Goal: Task Accomplishment & Management: Use online tool/utility

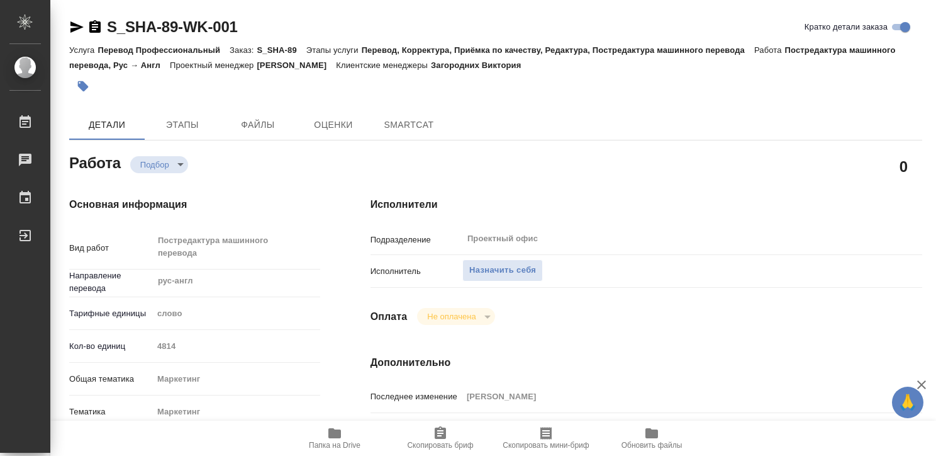
type textarea "x"
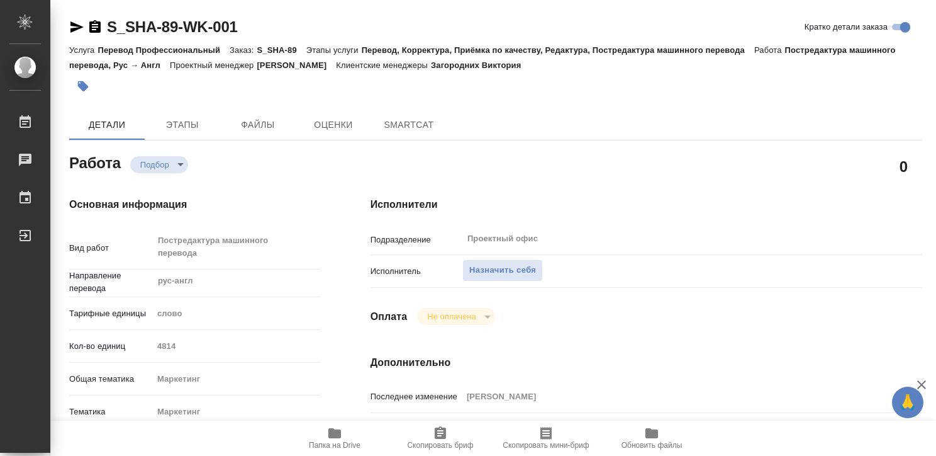
type textarea "x"
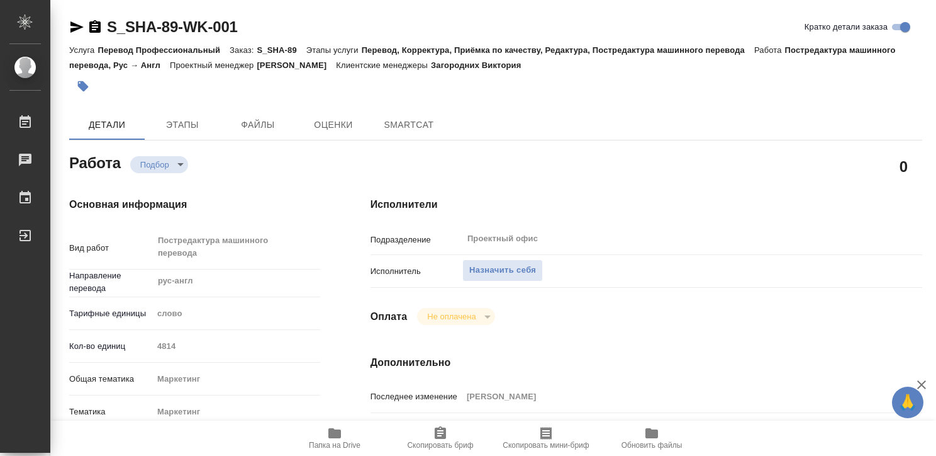
type textarea "x"
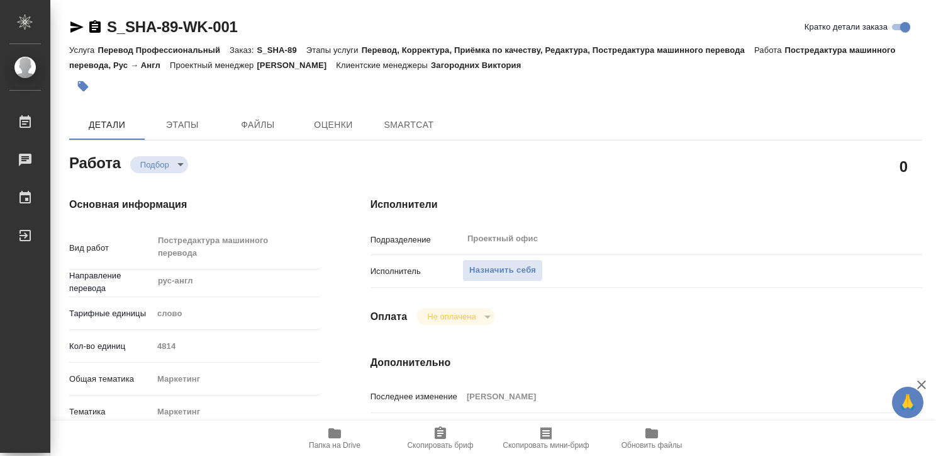
type textarea "x"
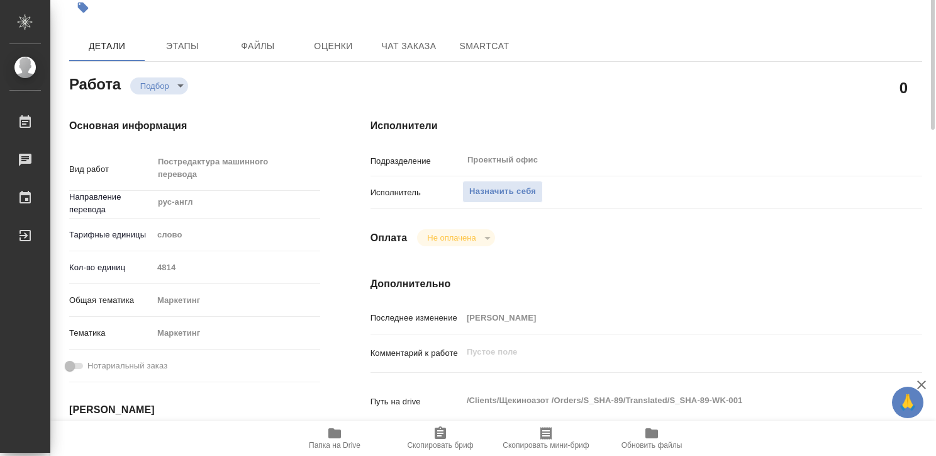
type textarea "x"
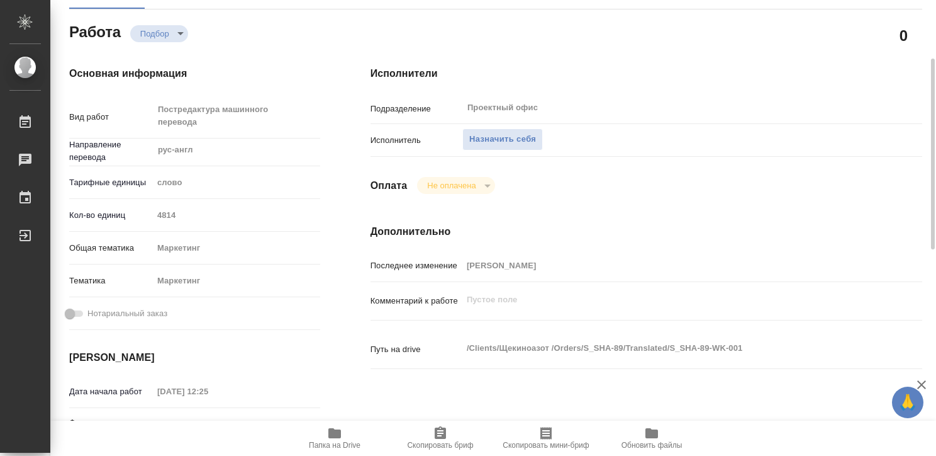
type textarea "x"
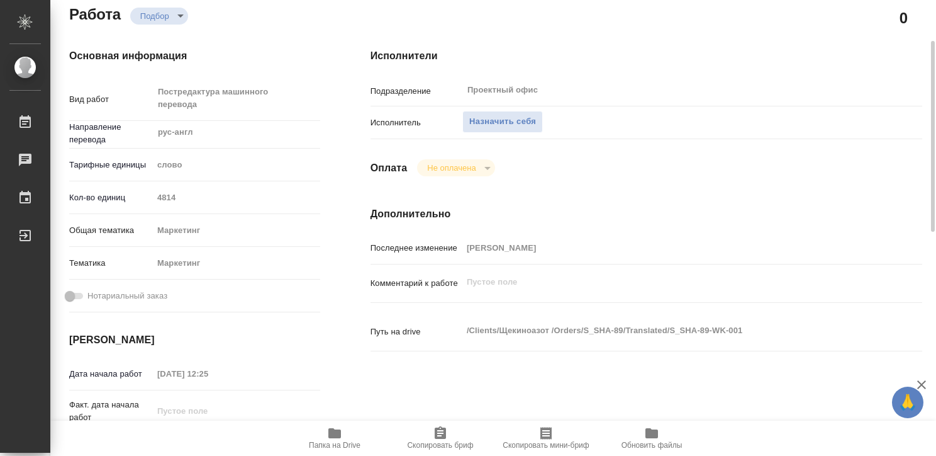
type textarea "x"
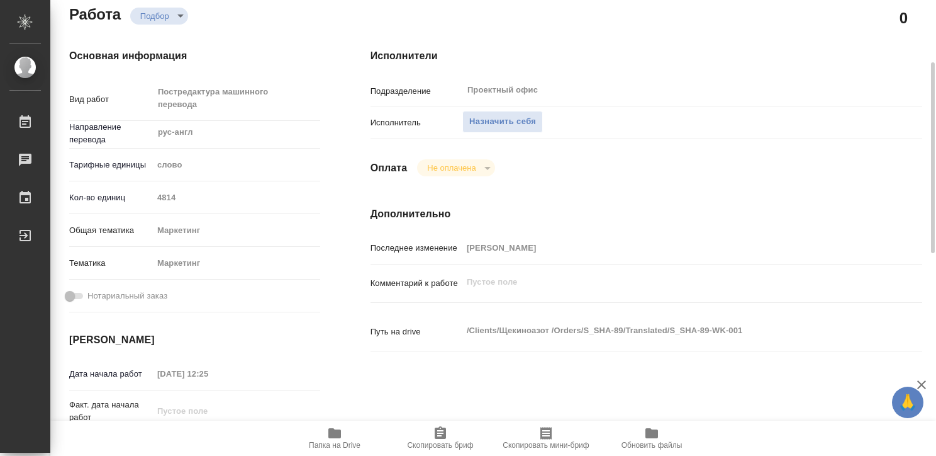
type textarea "x"
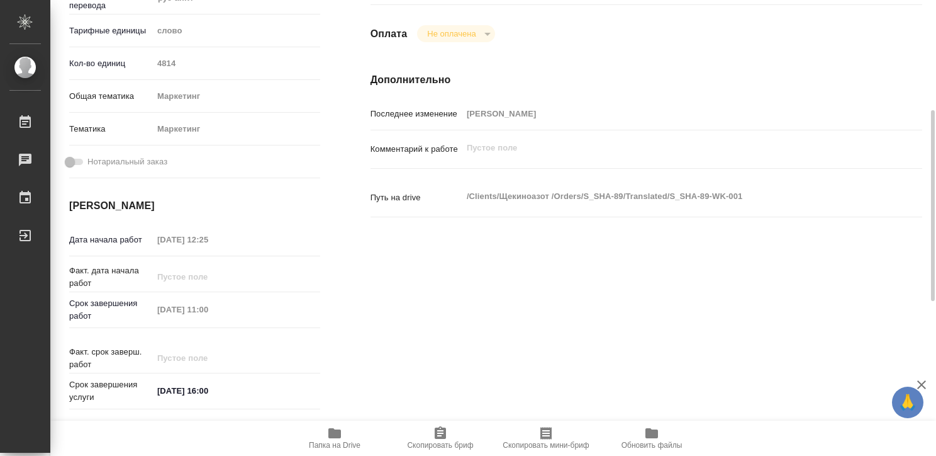
type textarea "x"
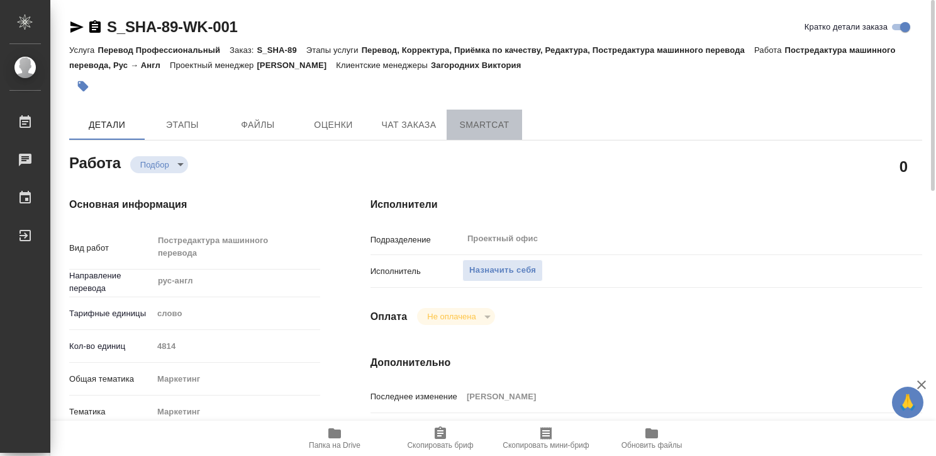
click at [486, 128] on span "SmartCat" at bounding box center [484, 125] width 60 height 16
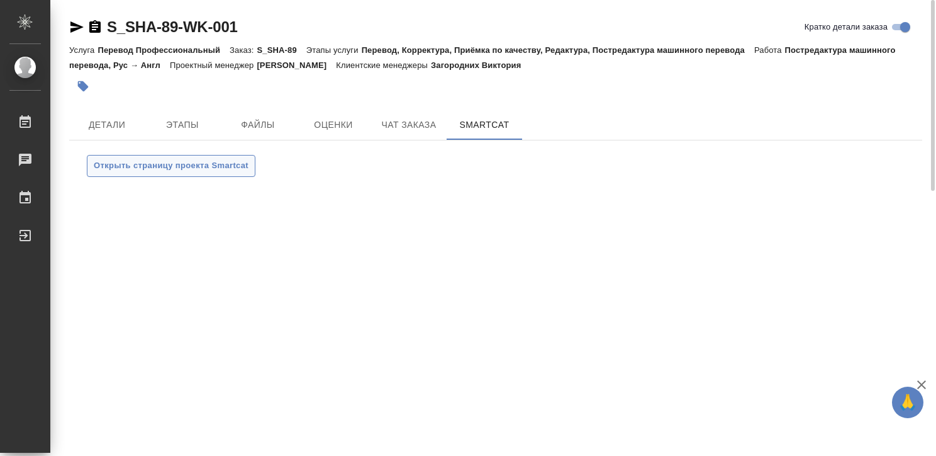
click at [198, 162] on span "Открыть страницу проекта Smartcat" at bounding box center [171, 166] width 155 height 14
click at [177, 159] on span "Открыть страницу проекта Smartcat" at bounding box center [171, 166] width 155 height 14
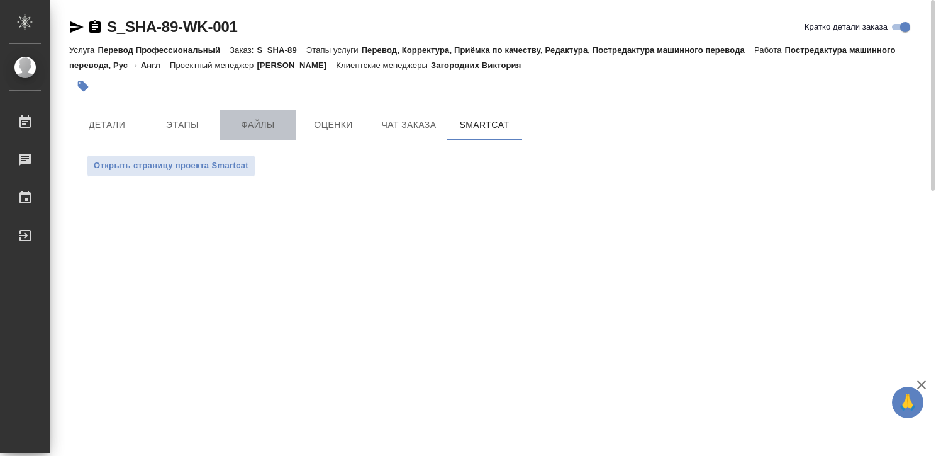
click at [252, 117] on span "Файлы" at bounding box center [258, 125] width 60 height 16
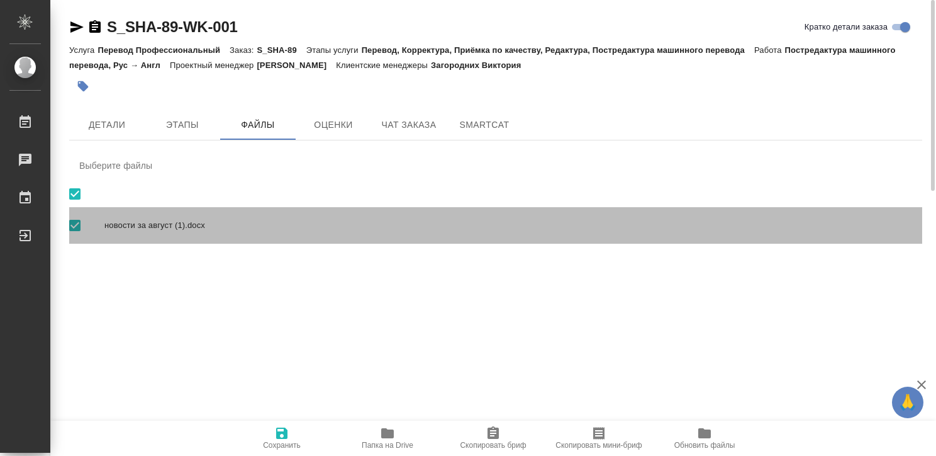
click at [159, 222] on span "новости за август (1).docx" at bounding box center [508, 225] width 808 height 13
checkbox input "false"
click at [159, 222] on span "новости за август (1).docx" at bounding box center [508, 225] width 808 height 13
checkbox input "true"
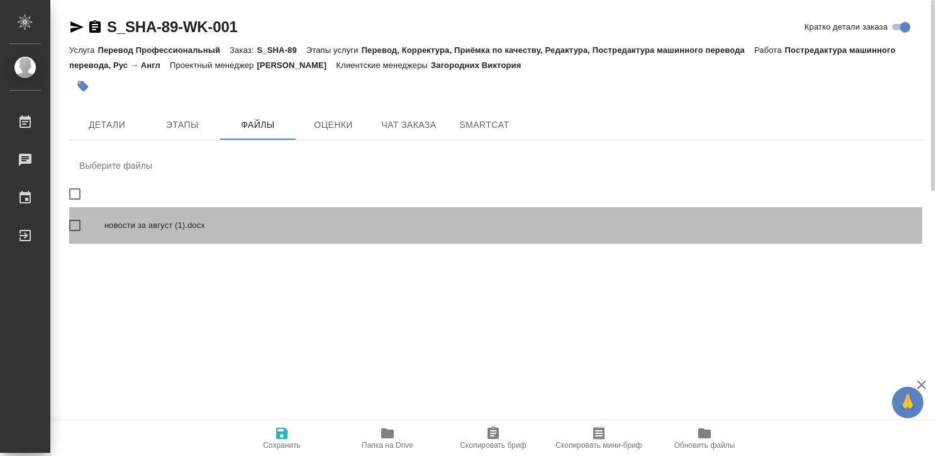
checkbox input "true"
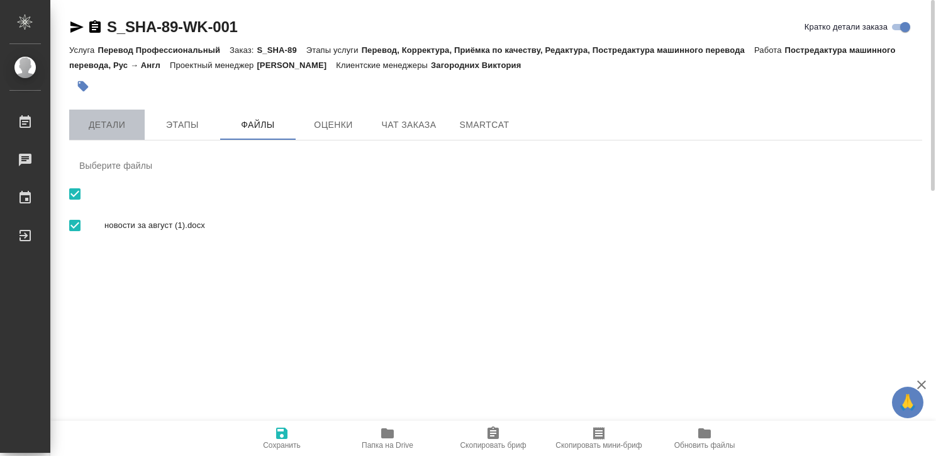
click at [108, 125] on span "Детали" at bounding box center [107, 125] width 60 height 16
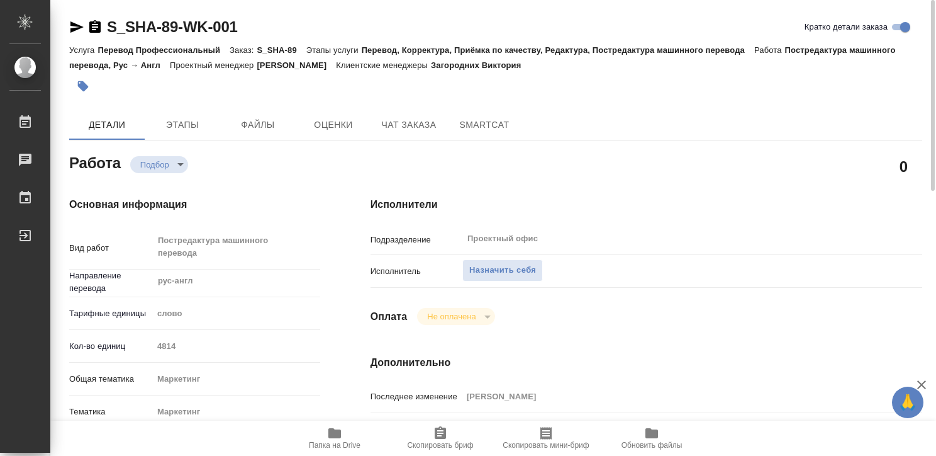
type textarea "x"
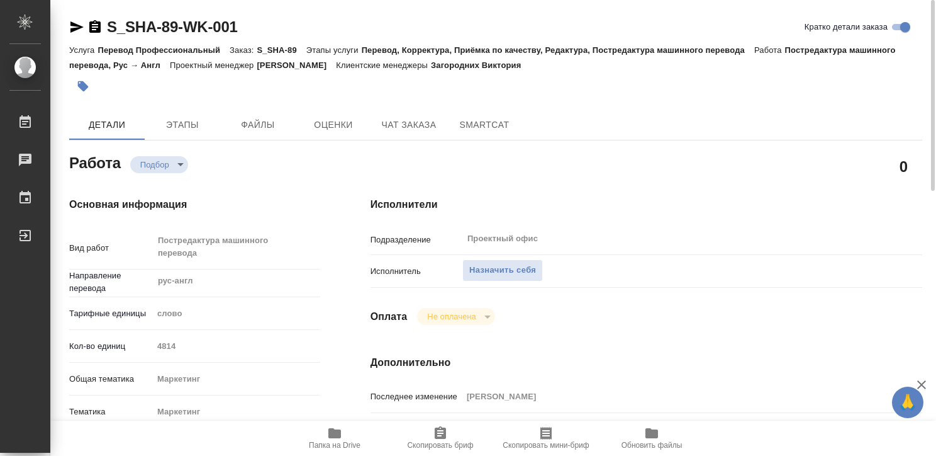
type textarea "x"
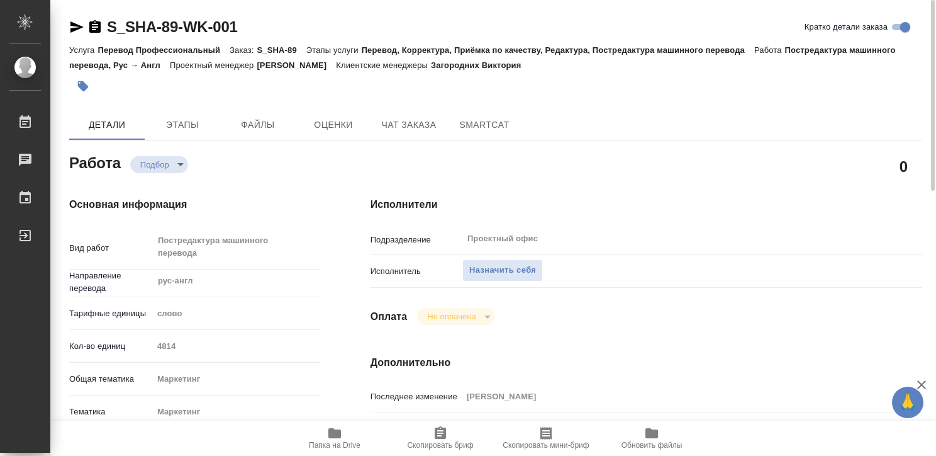
type textarea "x"
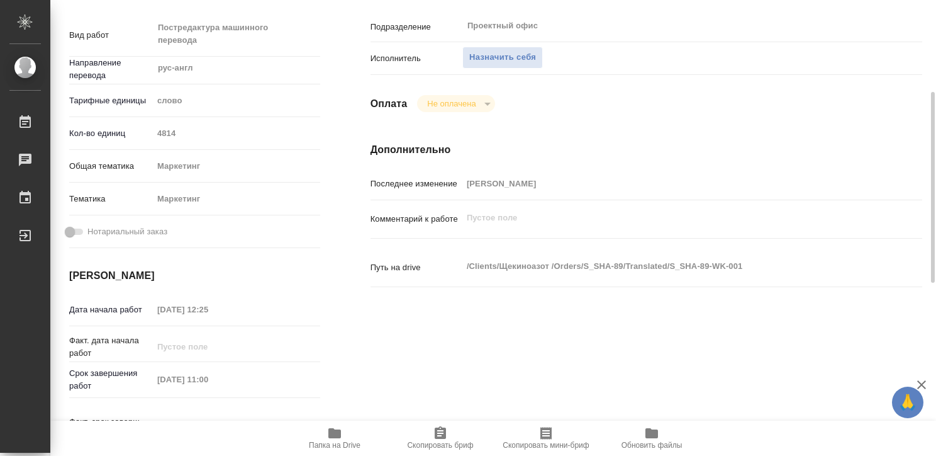
type textarea "x"
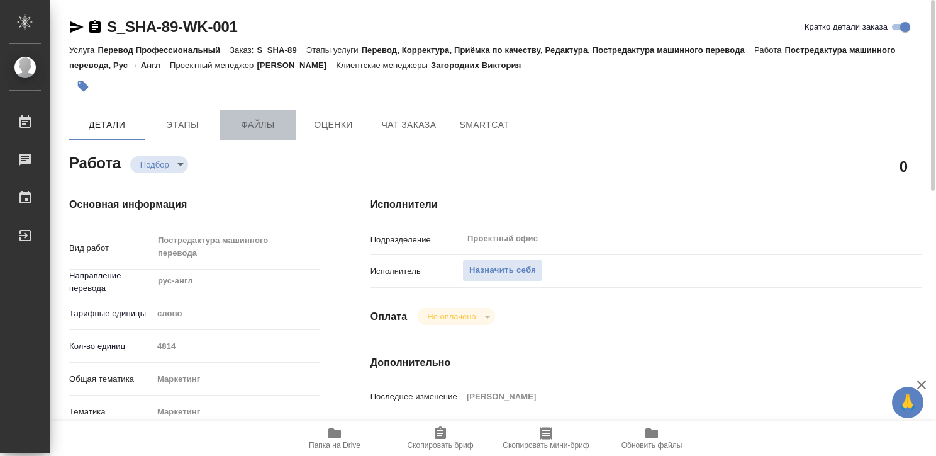
click at [271, 121] on span "Файлы" at bounding box center [258, 125] width 60 height 16
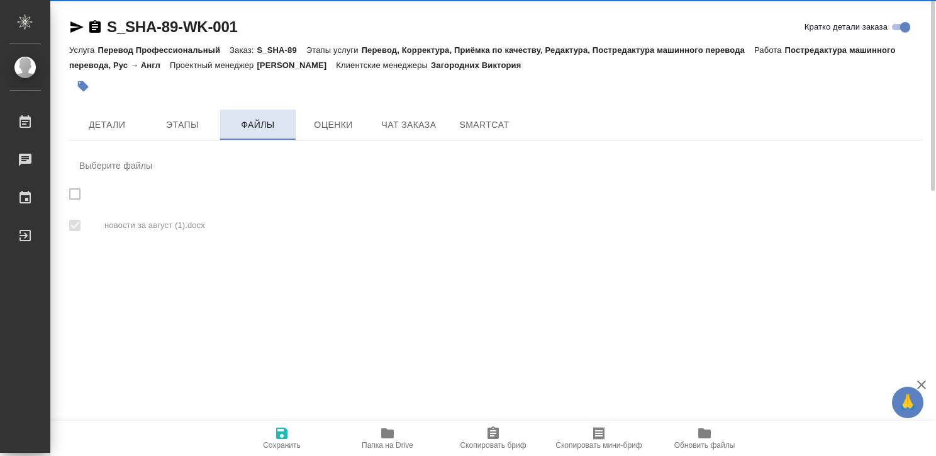
checkbox input "true"
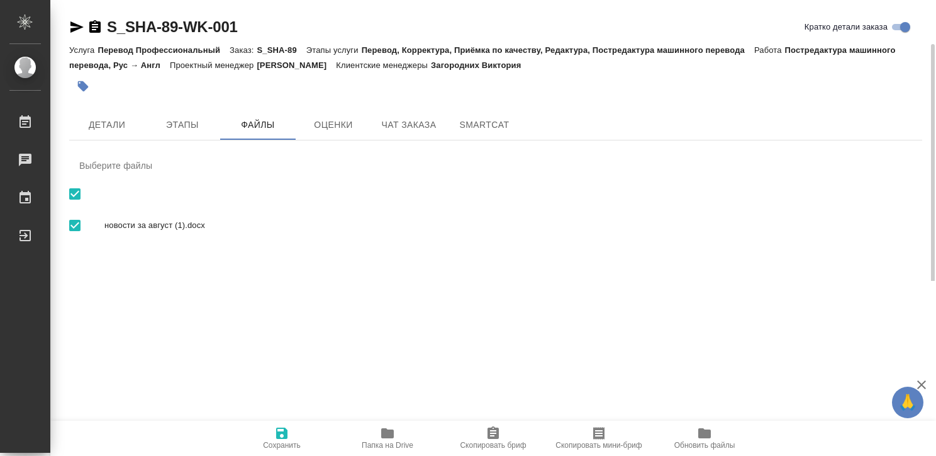
scroll to position [23, 0]
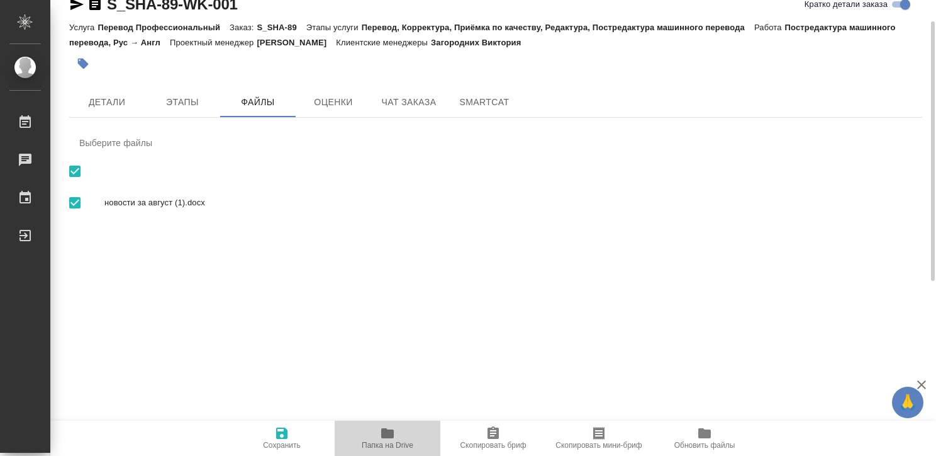
click at [380, 436] on icon "button" at bounding box center [387, 432] width 15 height 15
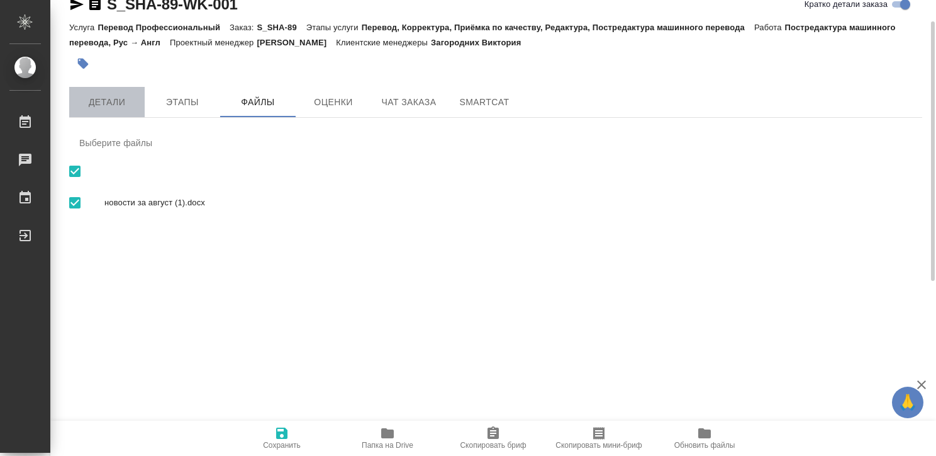
click at [126, 95] on span "Детали" at bounding box center [107, 102] width 60 height 16
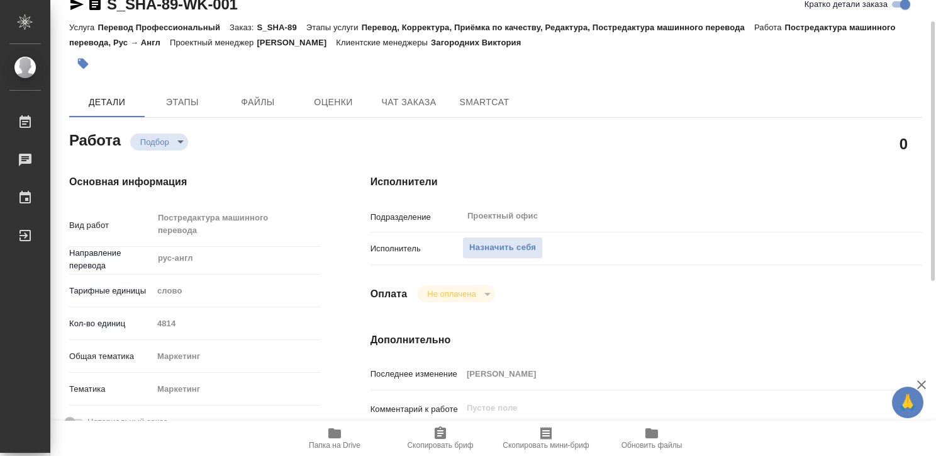
type textarea "x"
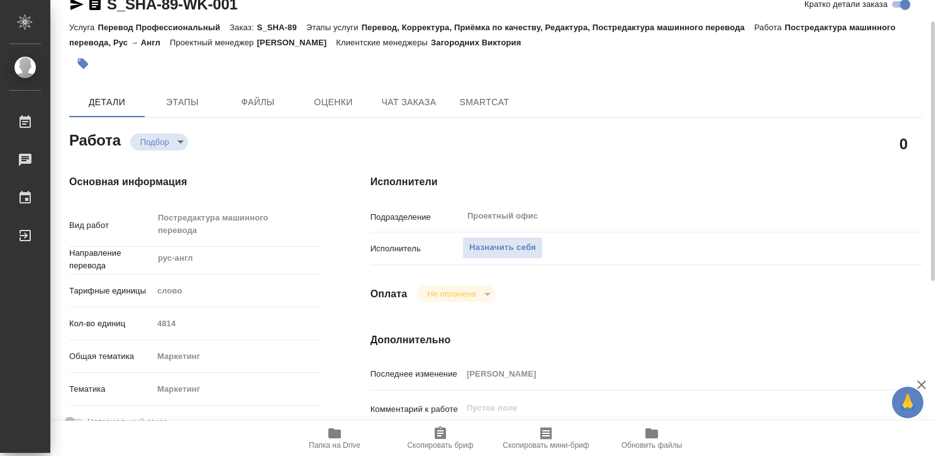
type textarea "x"
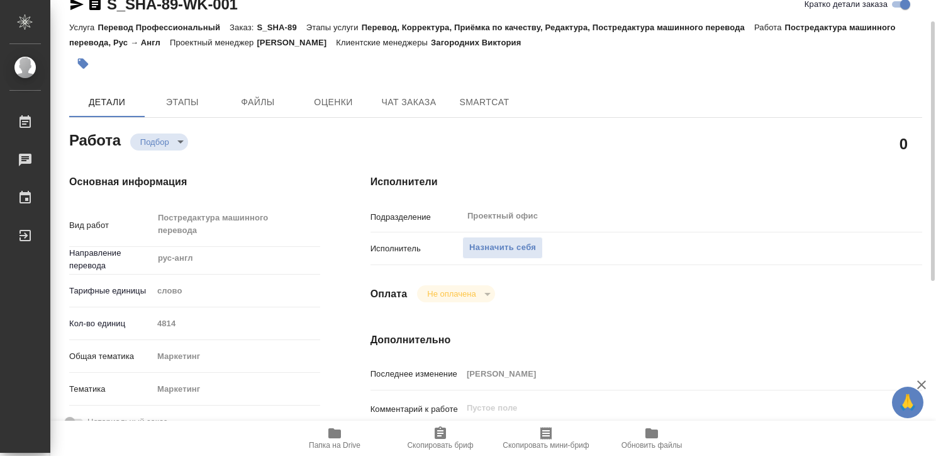
type textarea "x"
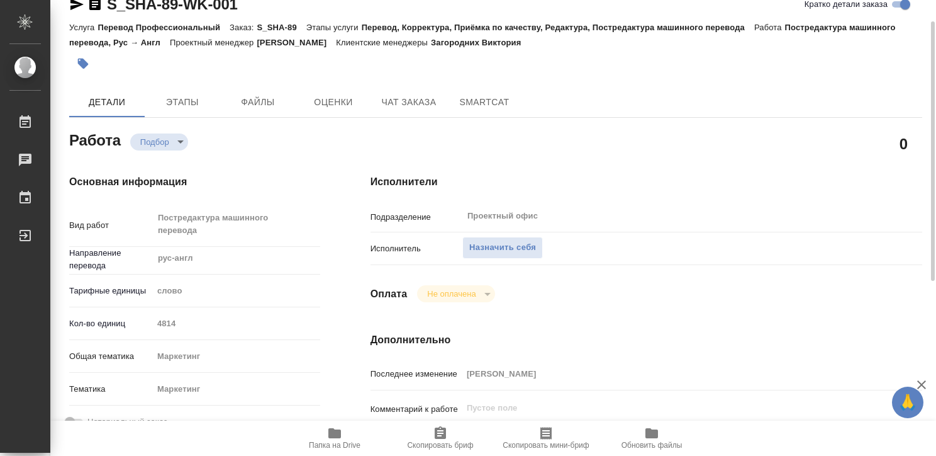
type textarea "x"
